Goal: Contribute content: Contribute content

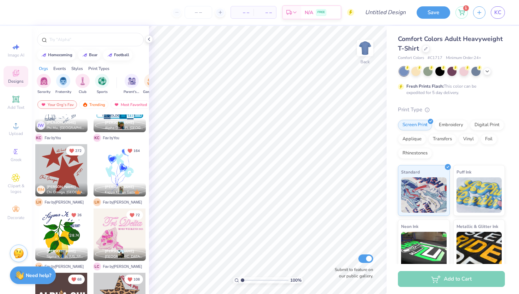
scroll to position [100, 0]
click at [488, 73] on div at bounding box center [488, 71] width 8 height 8
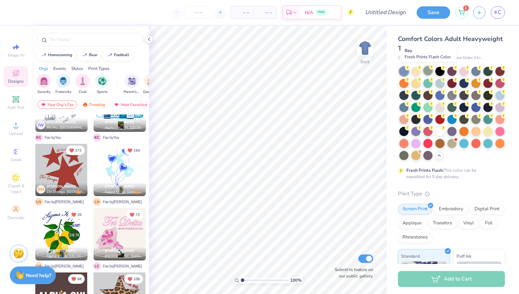
click at [430, 73] on div at bounding box center [428, 70] width 9 height 9
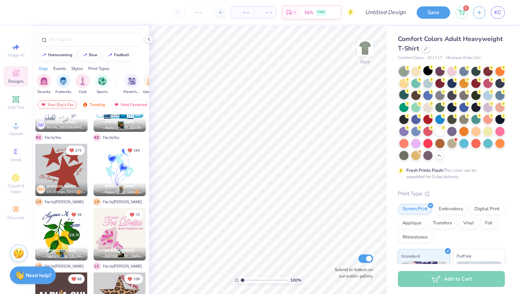
click at [405, 97] on div at bounding box center [404, 94] width 9 height 9
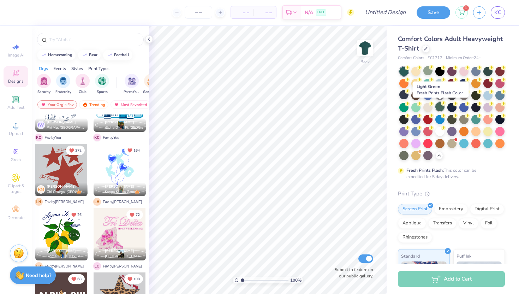
click at [442, 109] on div at bounding box center [440, 106] width 9 height 9
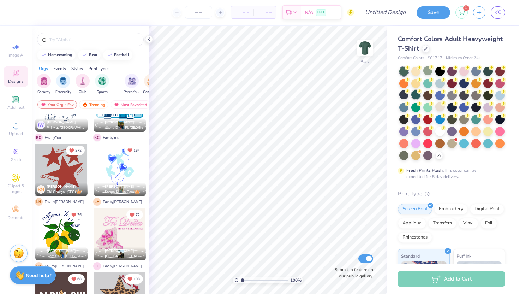
click at [419, 98] on div at bounding box center [416, 94] width 9 height 9
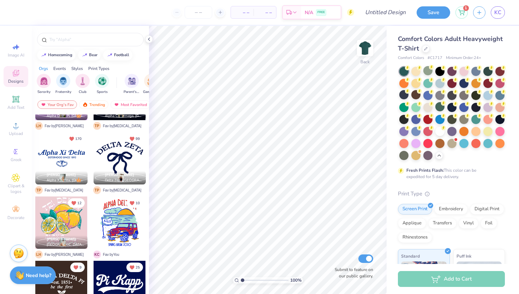
scroll to position [1144, 0]
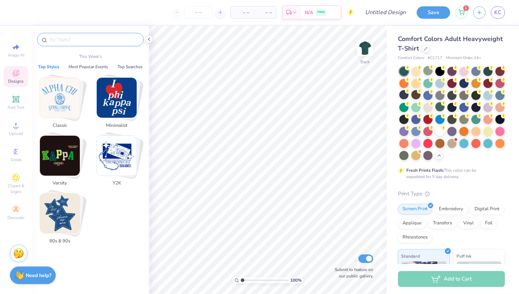
click at [76, 42] on input "text" at bounding box center [94, 39] width 90 height 7
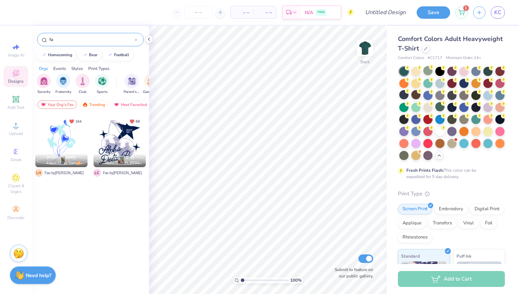
type input "f"
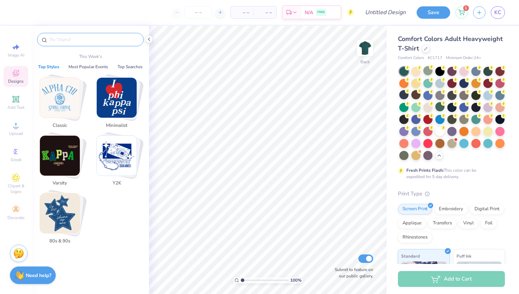
click at [53, 103] on img "Stack Card Button Classic" at bounding box center [60, 98] width 40 height 40
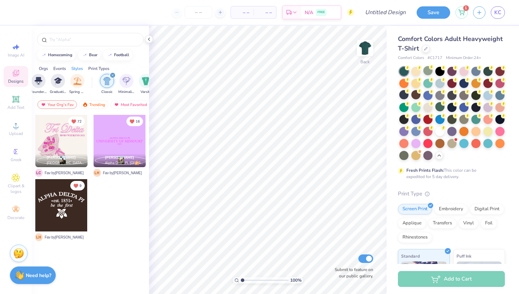
scroll to position [0, 370]
click at [99, 103] on div "Trending" at bounding box center [93, 104] width 29 height 8
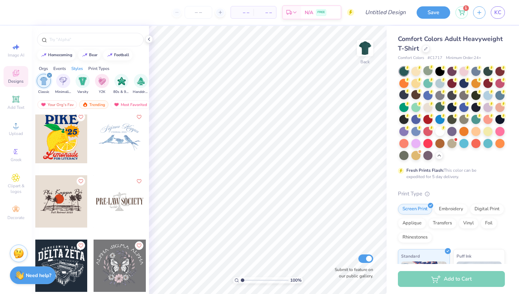
scroll to position [1933, 0]
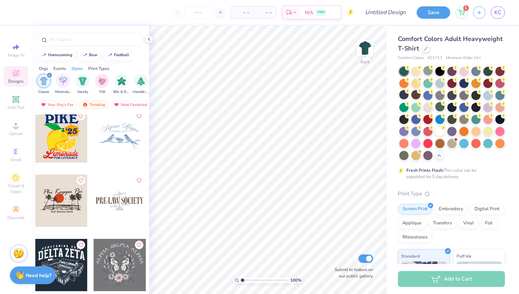
click at [112, 147] on div at bounding box center [120, 136] width 52 height 52
click at [368, 48] on img at bounding box center [365, 48] width 28 height 28
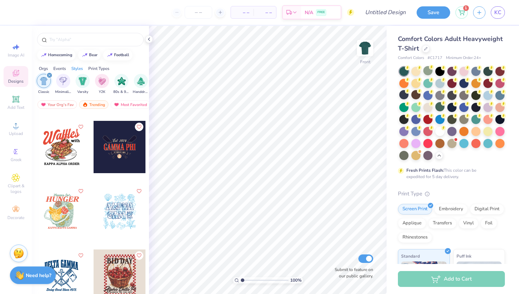
scroll to position [5340, 0]
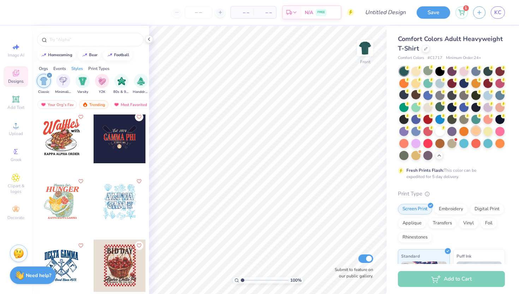
click at [473, 131] on div at bounding box center [476, 130] width 9 height 9
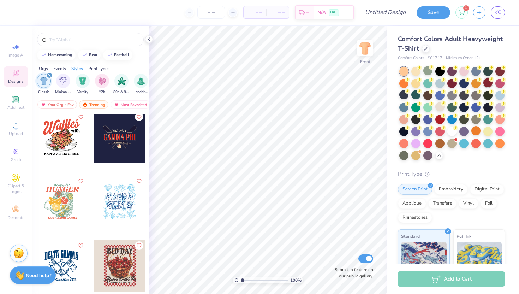
click at [487, 83] on div at bounding box center [488, 82] width 9 height 9
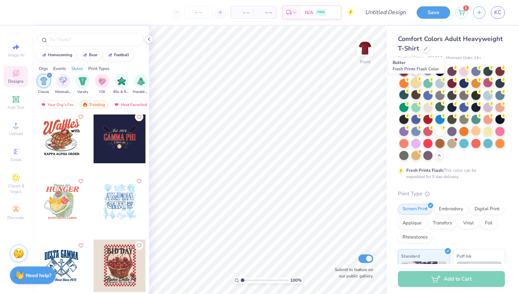
click at [419, 84] on div at bounding box center [416, 82] width 9 height 9
click at [490, 131] on div at bounding box center [488, 130] width 9 height 9
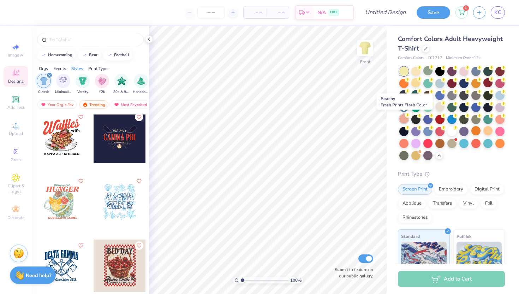
click at [407, 123] on div at bounding box center [404, 118] width 9 height 9
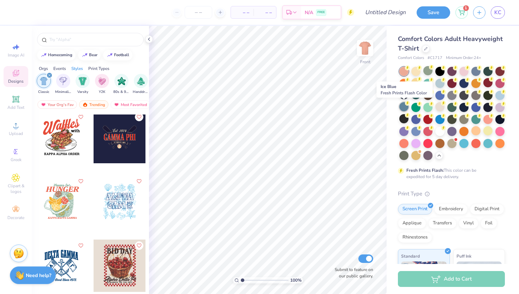
click at [404, 108] on div at bounding box center [404, 106] width 9 height 9
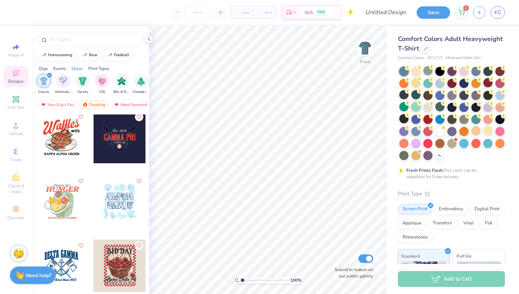
click at [416, 109] on div at bounding box center [416, 106] width 9 height 9
click at [416, 97] on div at bounding box center [416, 94] width 9 height 9
click at [442, 85] on div at bounding box center [440, 82] width 9 height 9
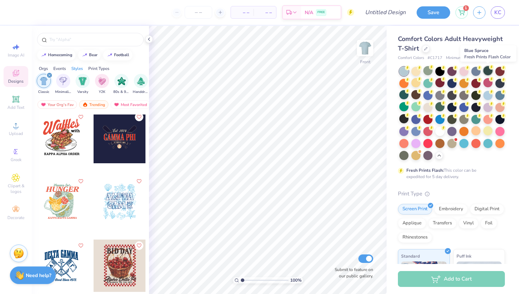
click at [488, 72] on div at bounding box center [488, 70] width 9 height 9
click at [503, 72] on div at bounding box center [500, 70] width 9 height 9
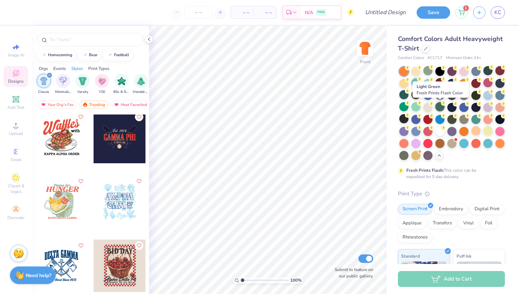
click at [439, 108] on div at bounding box center [440, 106] width 9 height 9
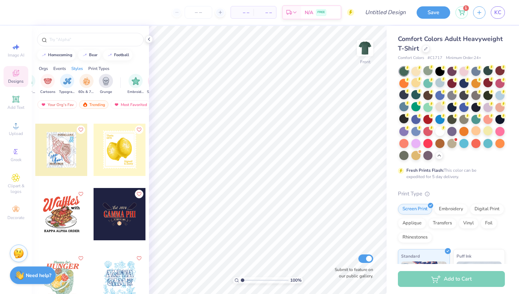
scroll to position [0, 480]
click at [54, 86] on div "filter for Cartoons" at bounding box center [51, 80] width 14 height 14
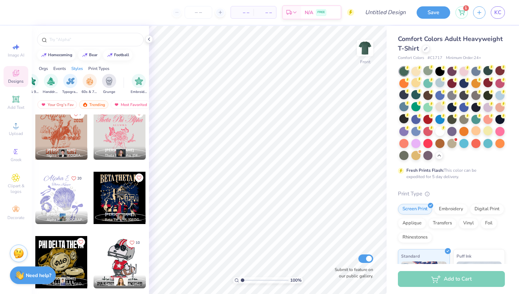
scroll to position [3759, 0]
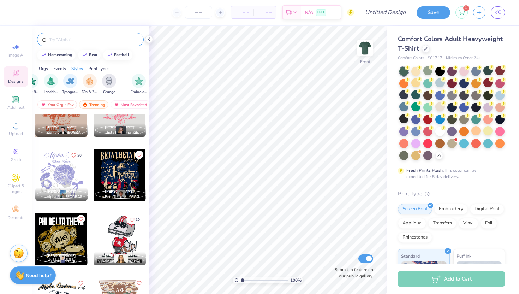
click at [116, 41] on input "text" at bounding box center [94, 39] width 90 height 7
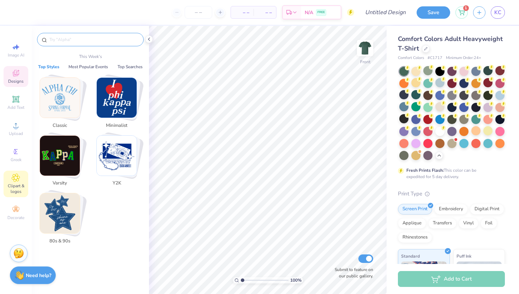
click at [15, 179] on icon at bounding box center [16, 177] width 8 height 8
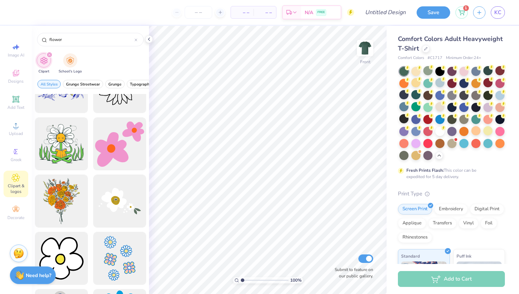
scroll to position [723, 0]
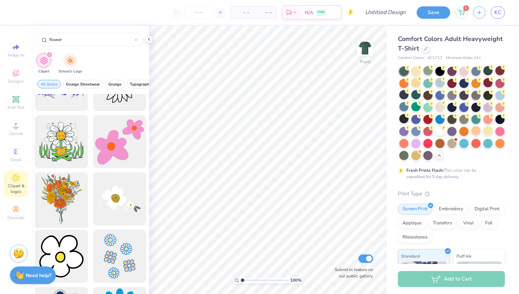
type input "flower"
click at [63, 208] on div at bounding box center [61, 199] width 58 height 58
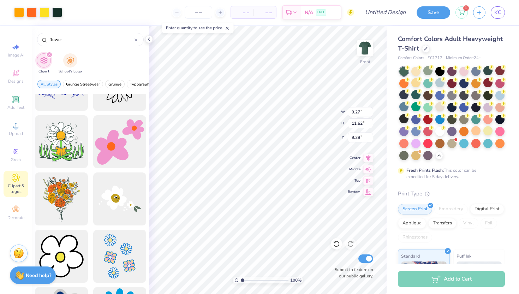
type input "9.27"
type input "11.62"
type input "7.36"
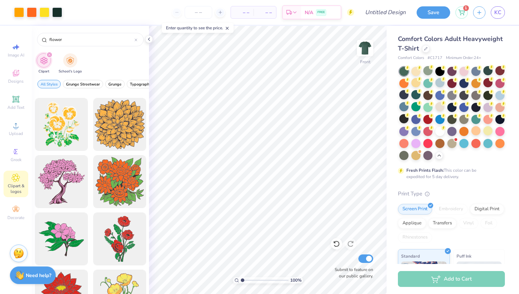
scroll to position [1317, 0]
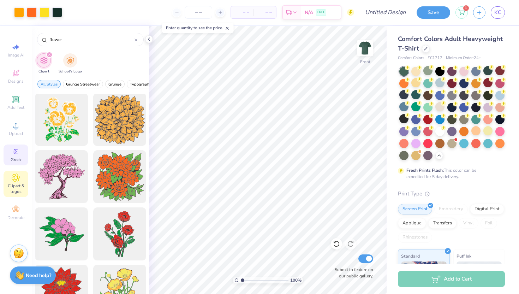
click at [17, 161] on span "Greek" at bounding box center [16, 160] width 11 height 6
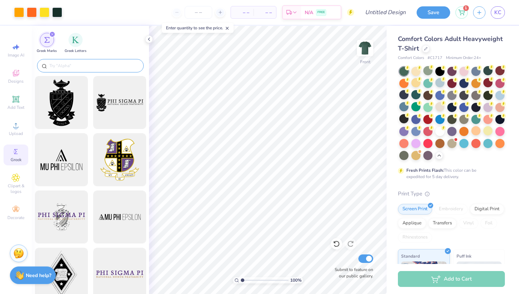
click at [80, 71] on div at bounding box center [90, 65] width 107 height 13
click at [77, 66] on input "text" at bounding box center [94, 65] width 90 height 7
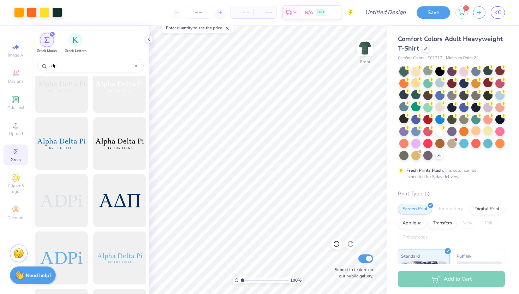
scroll to position [651, 0]
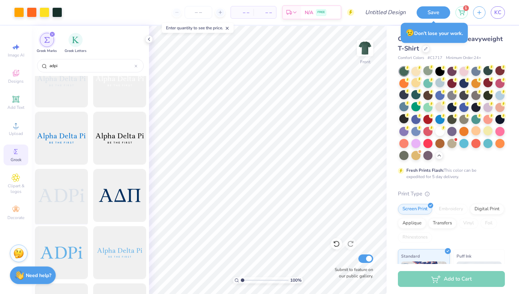
type input "adpi"
click at [69, 198] on div at bounding box center [61, 195] width 58 height 58
type input "5.19"
type input "1.49"
type input "5.53"
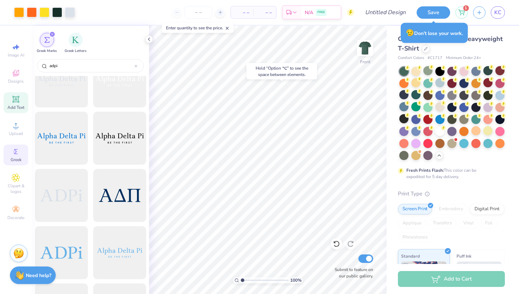
click at [16, 96] on icon at bounding box center [16, 99] width 8 height 8
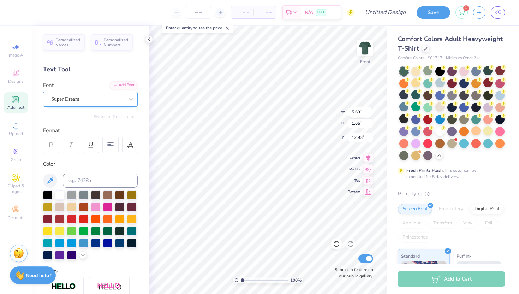
click at [99, 100] on div "Super Dream" at bounding box center [88, 99] width 74 height 11
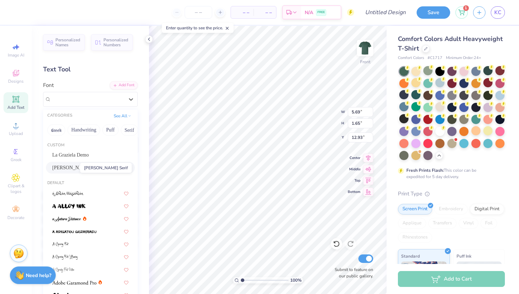
click at [75, 168] on span "[PERSON_NAME] Serif" at bounding box center [77, 167] width 50 height 7
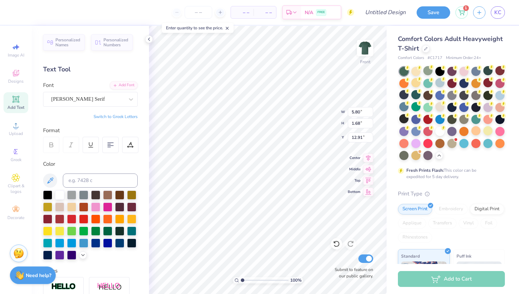
type input "5.80"
type input "1.68"
type input "12.91"
type textarea "T"
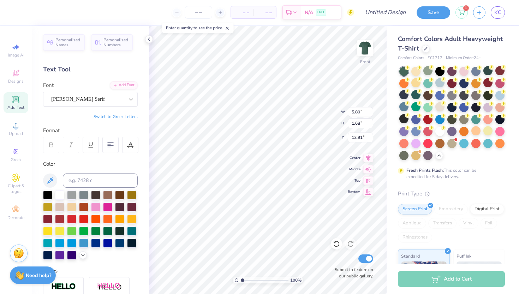
scroll to position [0, 2]
type textarea "Fall Date Party 2025"
type input "9.27"
type input "11.62"
type input "7.36"
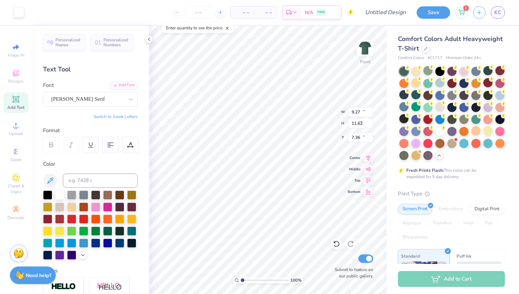
type input "14.53"
type input "1.54"
type input "12.98"
type input "9.55"
type input "1.01"
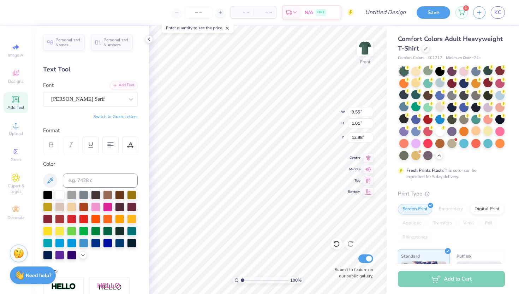
type input "18.47"
type textarea "Fall Date Party 2025"
click at [368, 169] on icon at bounding box center [368, 168] width 10 height 8
type input "7.09"
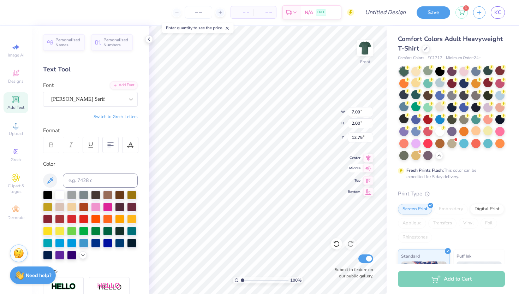
type input "2.00"
type input "12.75"
click at [368, 169] on icon at bounding box center [368, 168] width 10 height 8
click at [106, 147] on div at bounding box center [110, 145] width 16 height 16
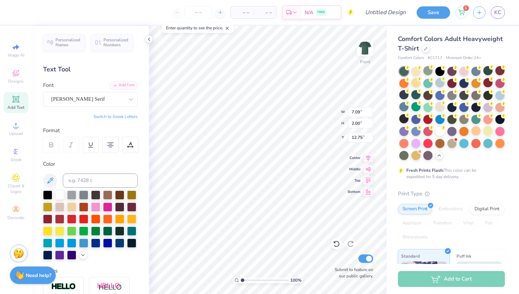
type input "18.57"
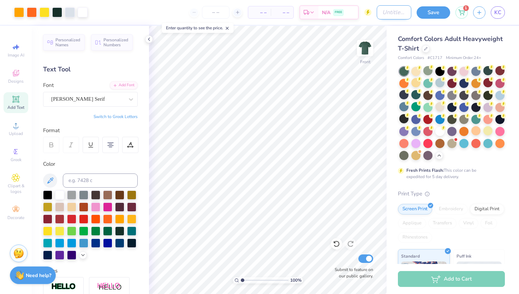
click at [392, 14] on input "Design Title" at bounding box center [394, 12] width 35 height 14
type input "Fall Date Party idea 1"
click at [431, 16] on button "Save" at bounding box center [434, 11] width 34 height 12
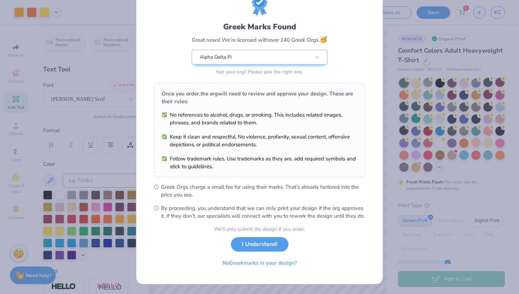
scroll to position [37, 0]
click at [250, 248] on button "I Understand!" at bounding box center [260, 242] width 58 height 14
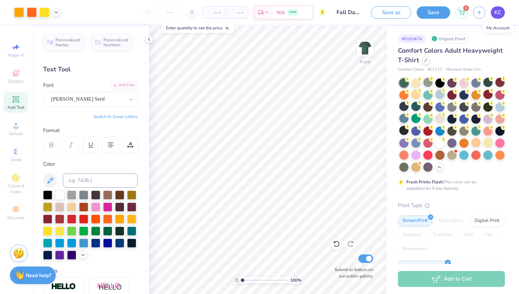
click at [494, 11] on link "KC" at bounding box center [498, 12] width 14 height 12
